Goal: Transaction & Acquisition: Purchase product/service

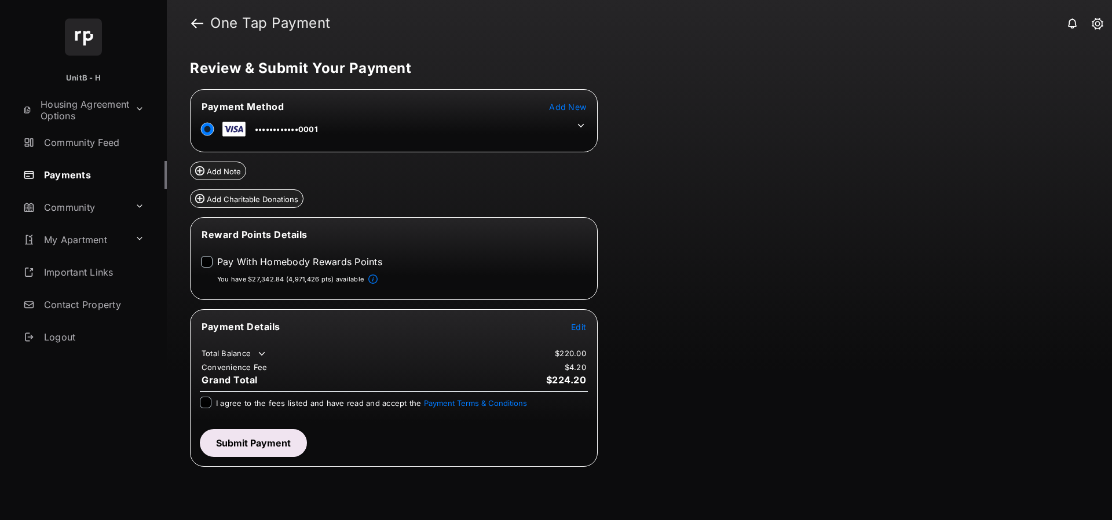
click at [579, 322] on span "Edit" at bounding box center [578, 327] width 15 height 10
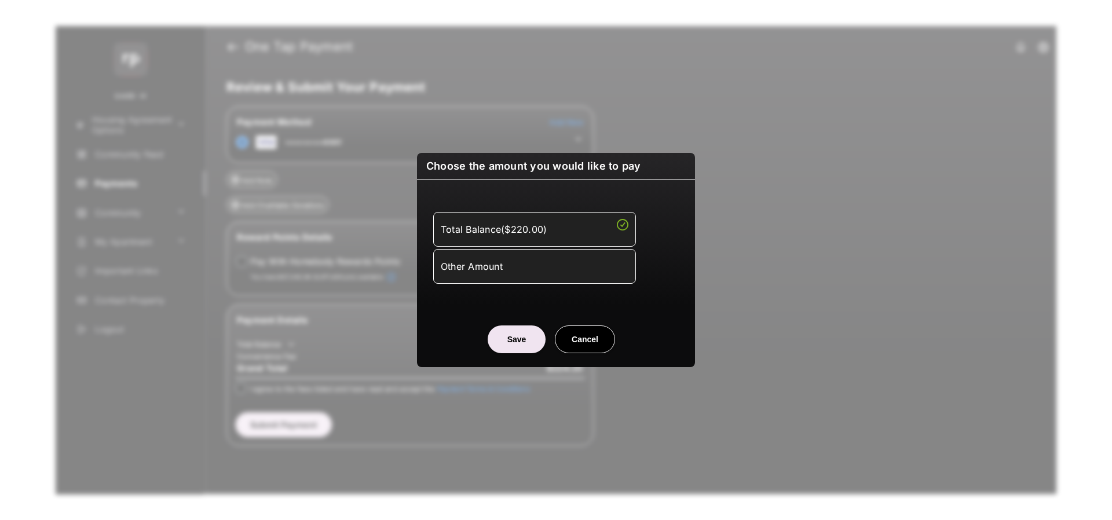
click at [529, 255] on li "Other Amount" at bounding box center [534, 266] width 203 height 35
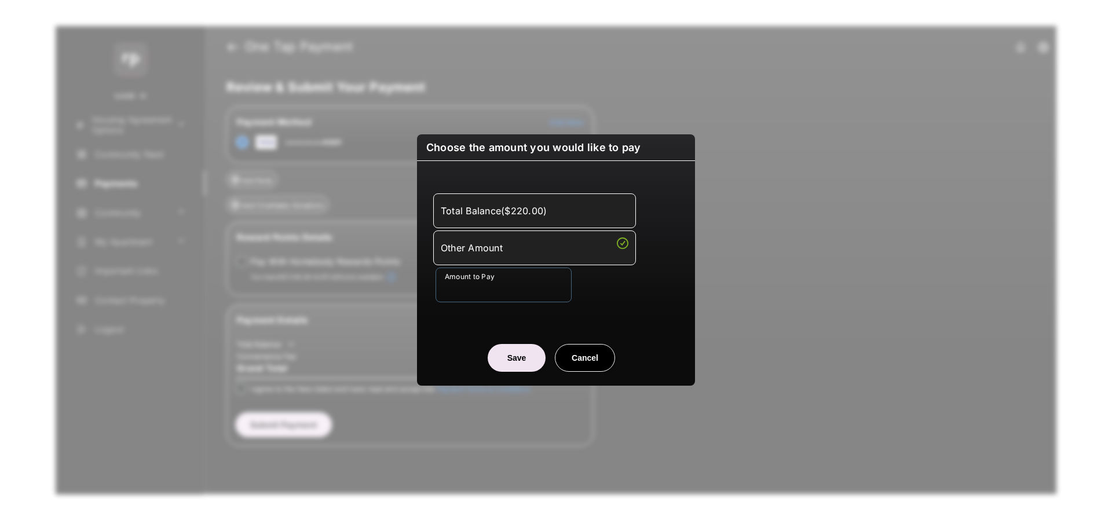
click at [501, 273] on input "Amount to Pay" at bounding box center [503, 285] width 136 height 35
type input "****"
click at [521, 361] on button "Save" at bounding box center [517, 358] width 58 height 28
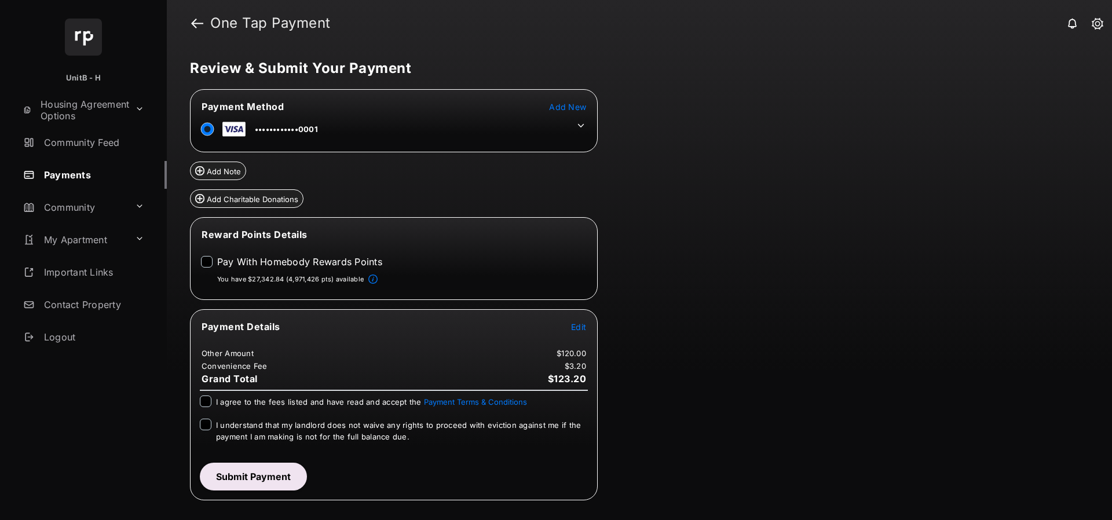
click at [582, 123] on icon at bounding box center [581, 125] width 10 height 10
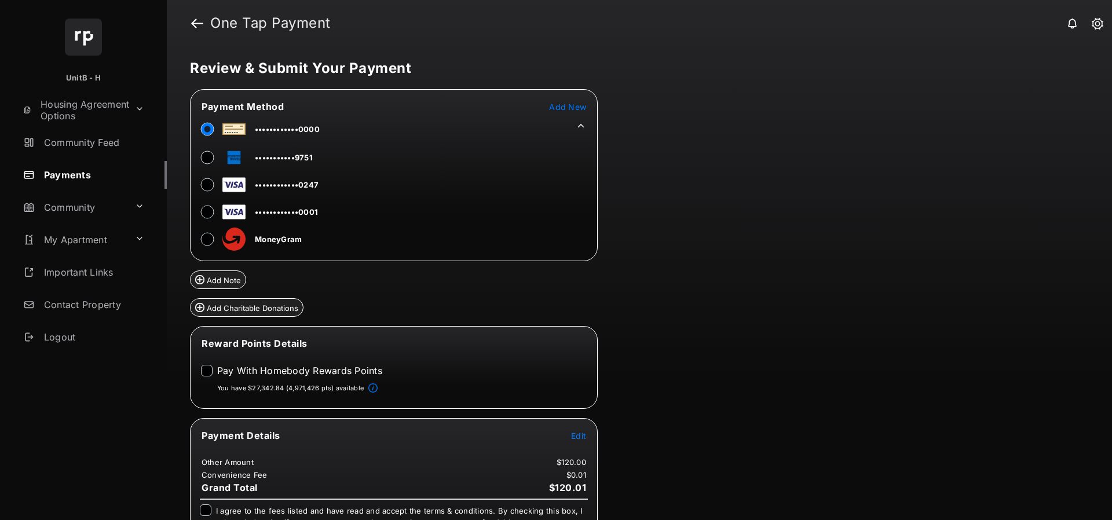
click at [717, 201] on div "Review & Submit Your Payment Payment Method Add New ••••••••••••0000 ••••••••••…" at bounding box center [639, 283] width 945 height 474
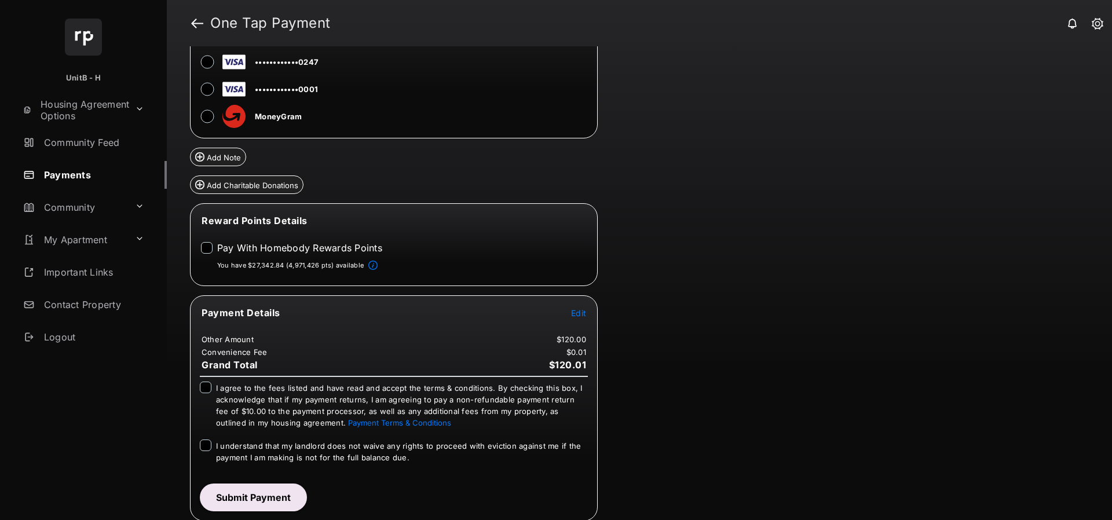
scroll to position [125, 0]
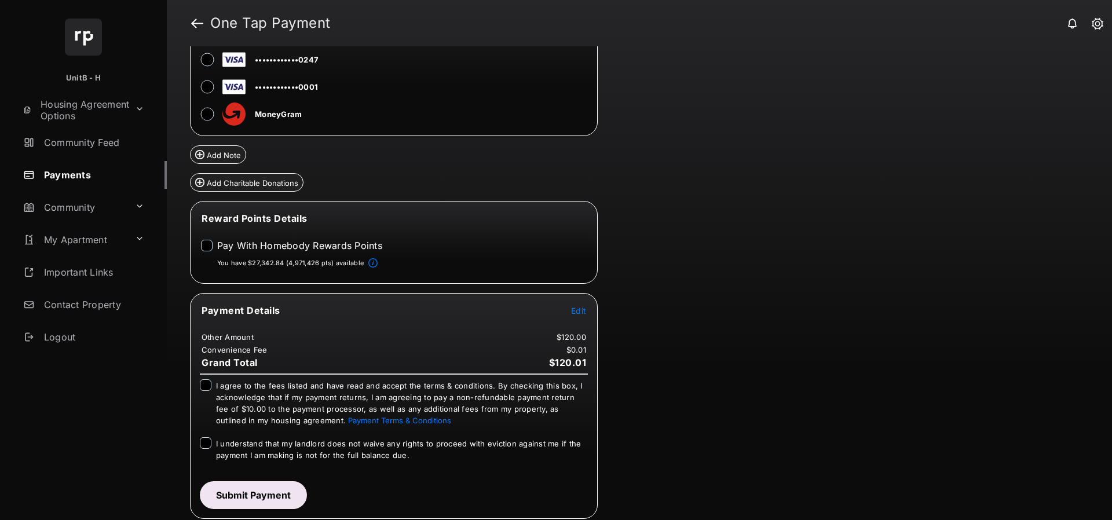
click at [206, 378] on div "Payment Details Edit Other Amount $120.00 Convenience Fee $0.01 Grand Total $12…" at bounding box center [394, 406] width 408 height 226
click at [241, 486] on button "Submit Payment" at bounding box center [253, 495] width 107 height 28
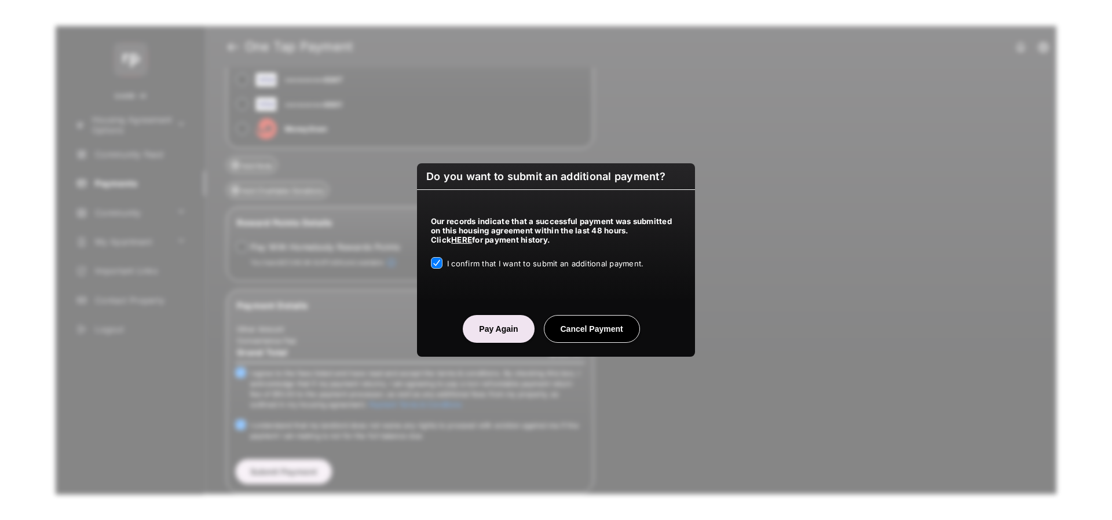
click at [488, 327] on button "Pay Again" at bounding box center [498, 329] width 71 height 28
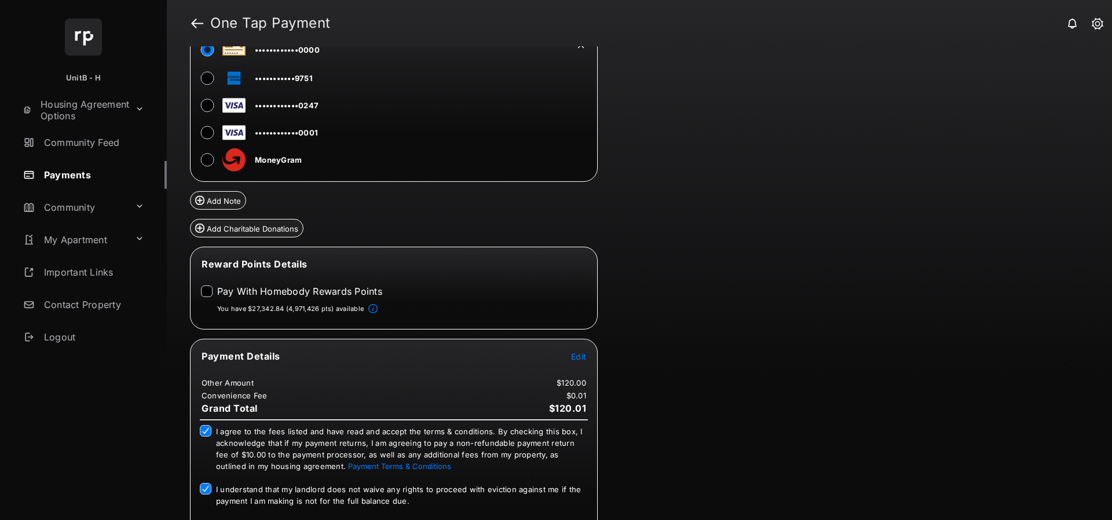
scroll to position [0, 0]
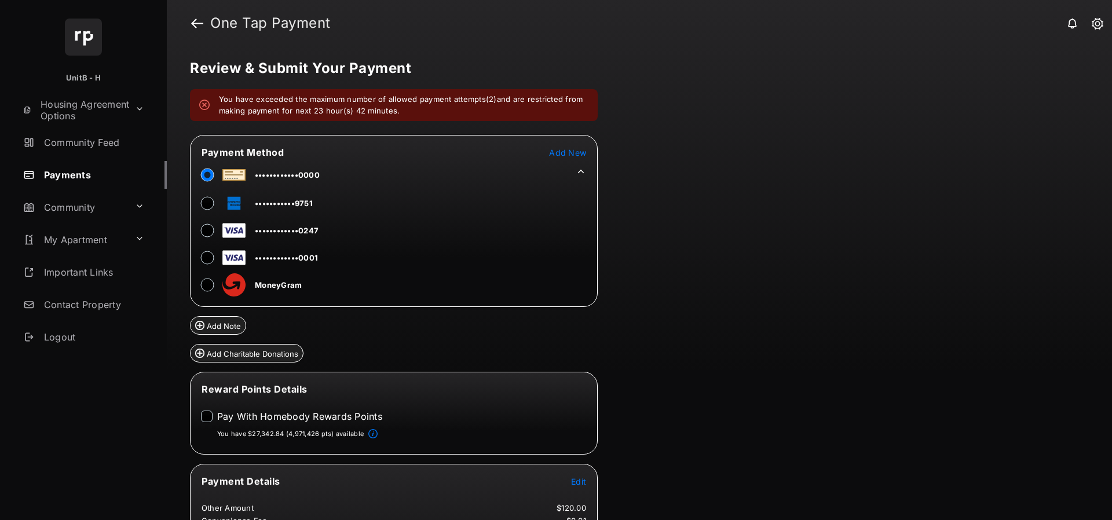
click at [391, 105] on em "You have exceeded the maximum number of allowed payment attempts(2)and are rest…" at bounding box center [403, 105] width 369 height 23
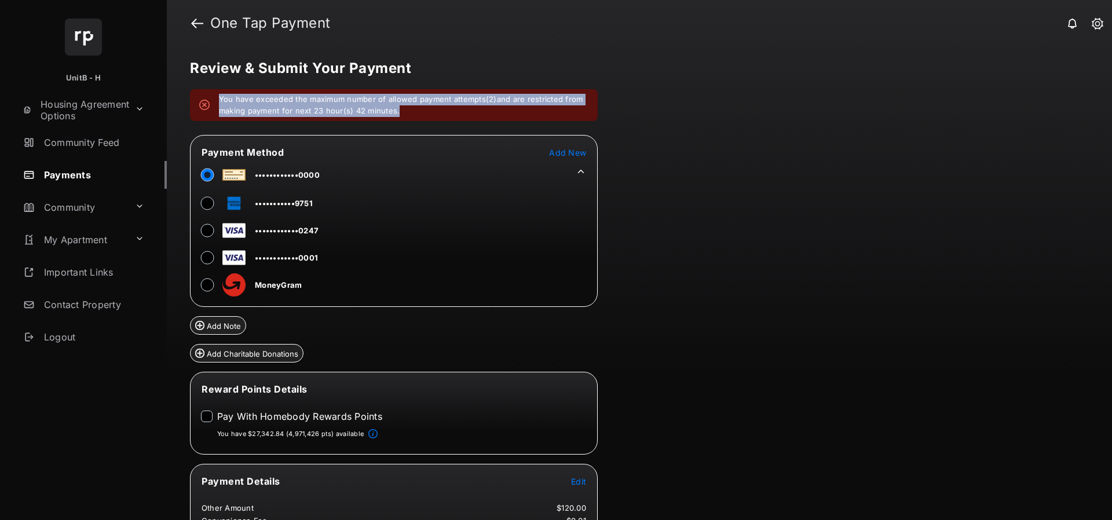
click at [391, 105] on em "You have exceeded the maximum number of allowed payment attempts(2)and are rest…" at bounding box center [403, 105] width 369 height 23
